Goal: Navigation & Orientation: Find specific page/section

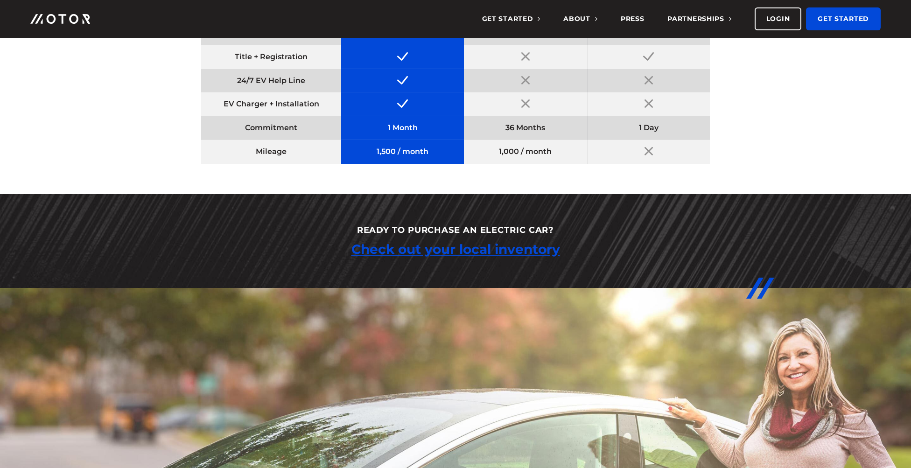
scroll to position [1507, 0]
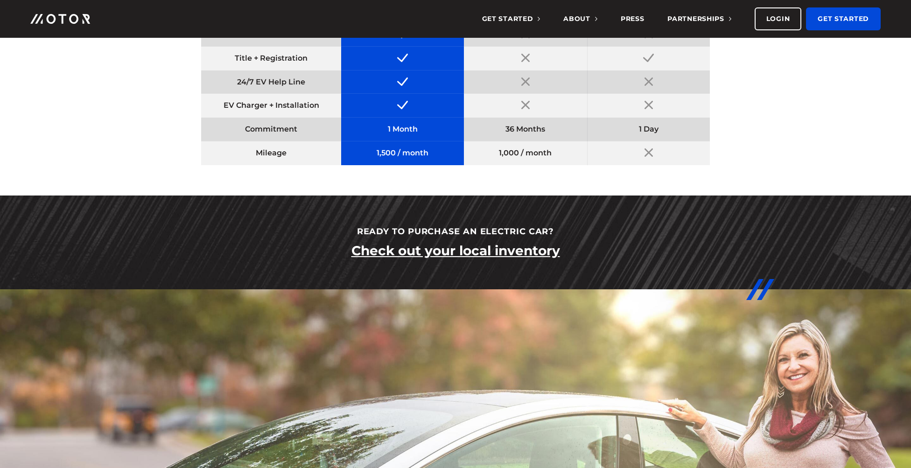
click at [462, 248] on link "Check out your local inventory" at bounding box center [455, 250] width 209 height 17
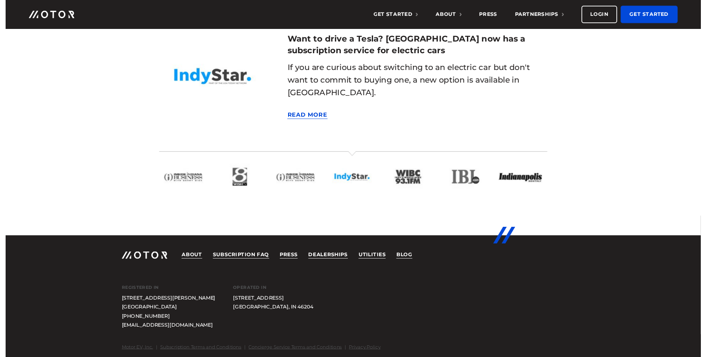
scroll to position [2360, 0]
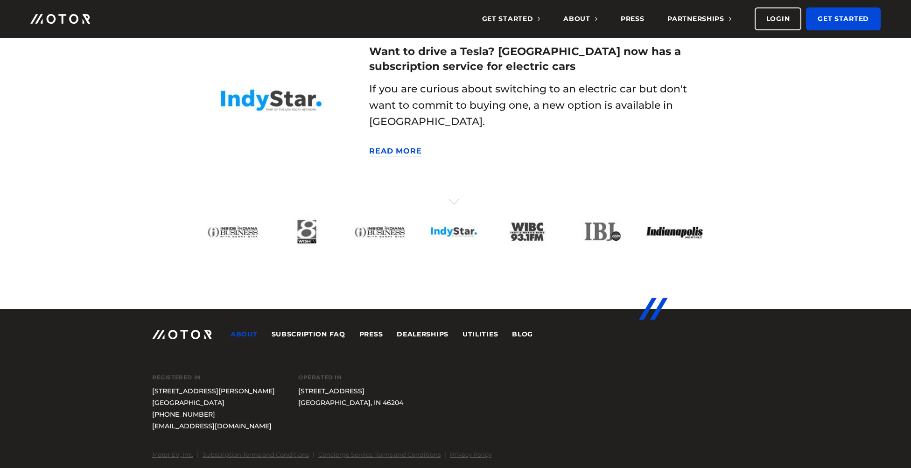
click at [241, 336] on link "About" at bounding box center [244, 334] width 27 height 9
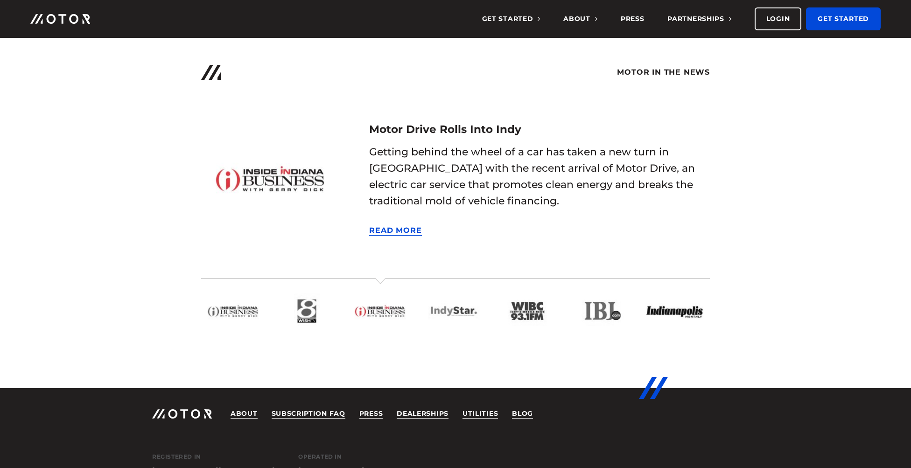
scroll to position [2291, 0]
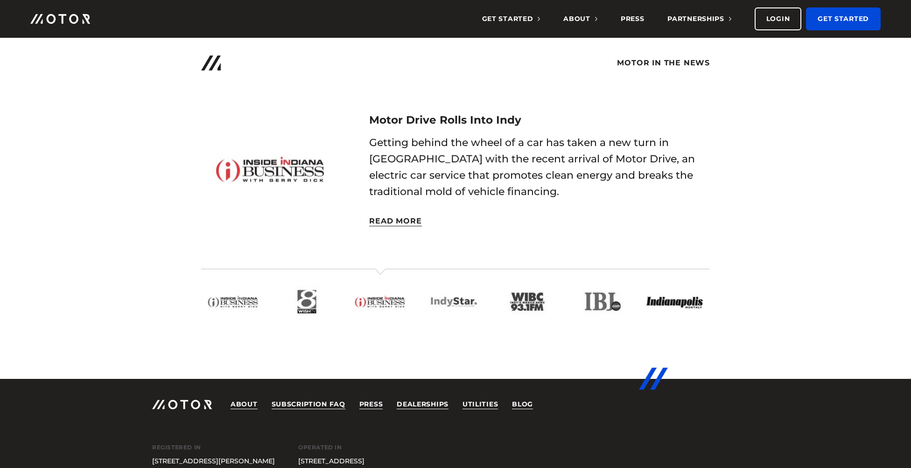
click at [387, 219] on link "Read More" at bounding box center [395, 222] width 52 height 10
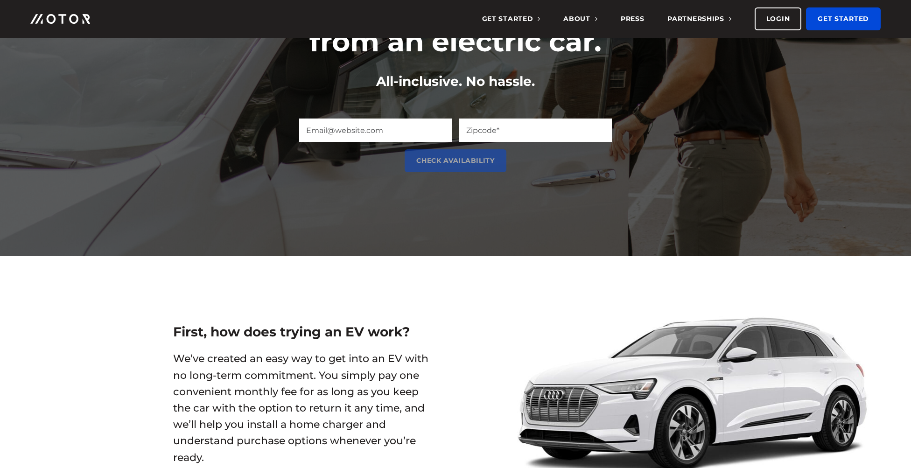
scroll to position [0, 0]
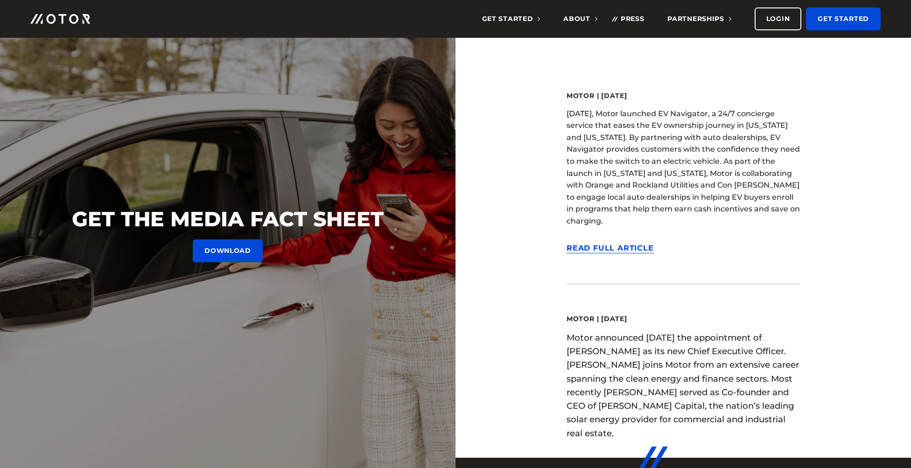
click at [57, 22] on img at bounding box center [60, 19] width 60 height 10
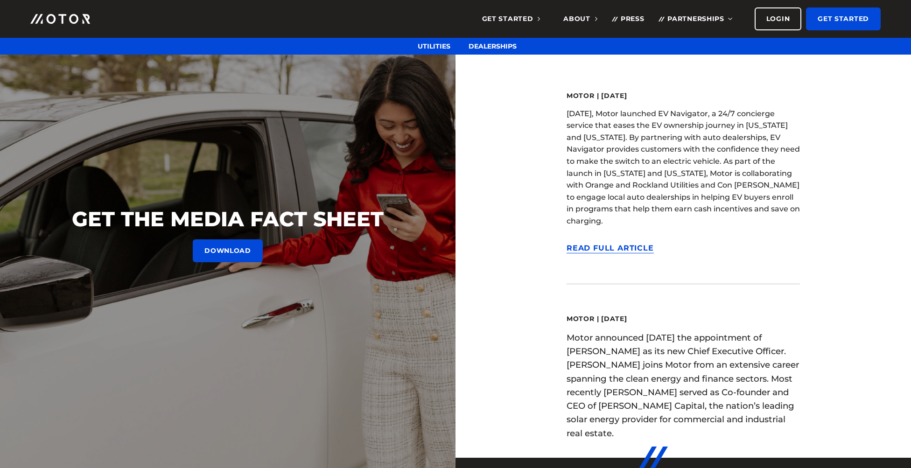
click at [689, 16] on span "Partnerships" at bounding box center [699, 18] width 63 height 8
click at [692, 15] on span "Partnerships" at bounding box center [699, 18] width 63 height 8
click at [730, 17] on link "Partnerships" at bounding box center [699, 19] width 63 height 38
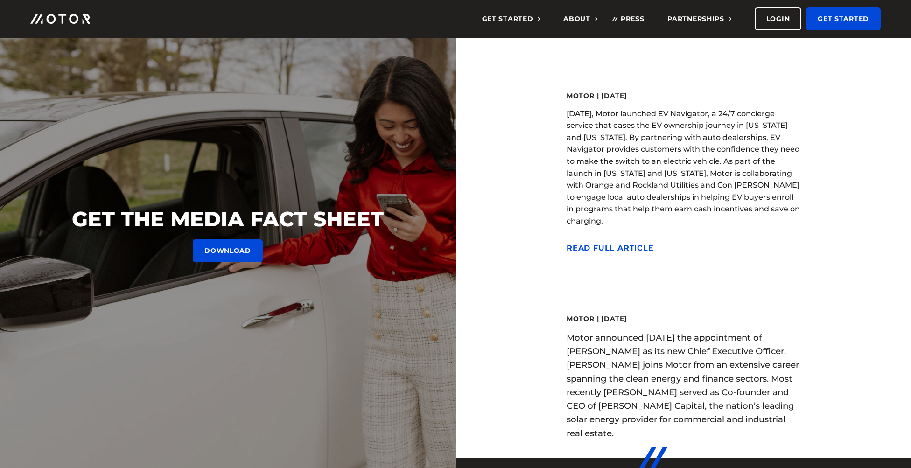
click at [629, 17] on link "Press" at bounding box center [633, 19] width 24 height 38
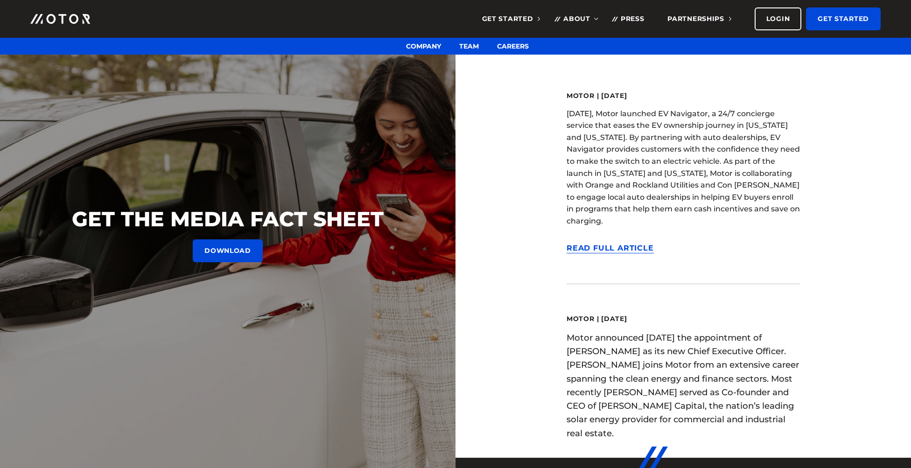
click at [583, 15] on span "About" at bounding box center [580, 18] width 34 height 8
click at [508, 18] on span "Get Started" at bounding box center [511, 18] width 58 height 8
click at [485, 44] on link "Charging" at bounding box center [475, 46] width 37 height 8
